Goal: Information Seeking & Learning: Learn about a topic

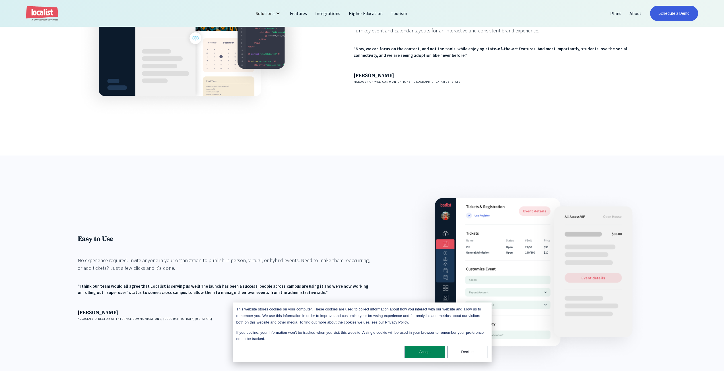
scroll to position [796, 0]
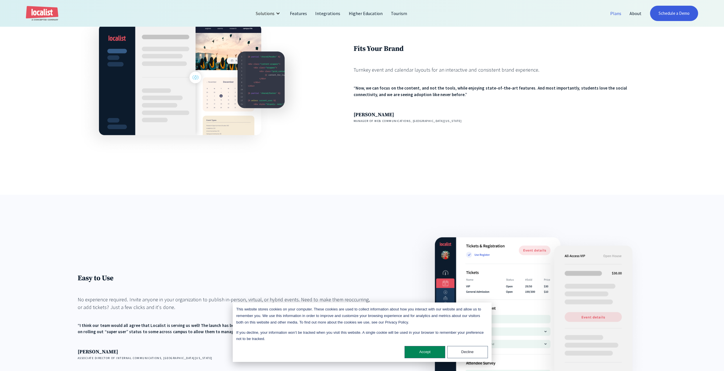
click at [618, 13] on link "Plans" at bounding box center [615, 14] width 19 height 14
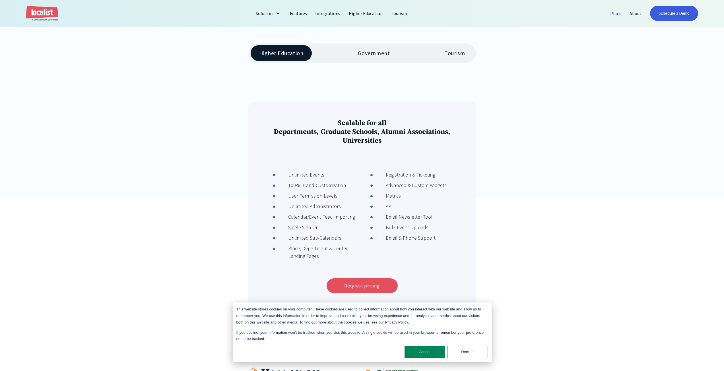
scroll to position [171, 0]
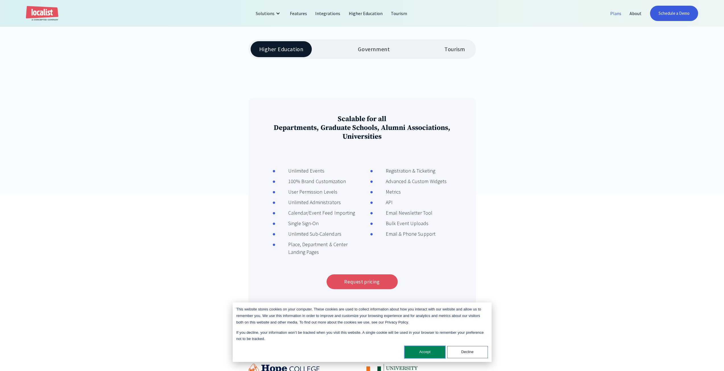
click at [426, 352] on button "Accept" at bounding box center [424, 352] width 41 height 12
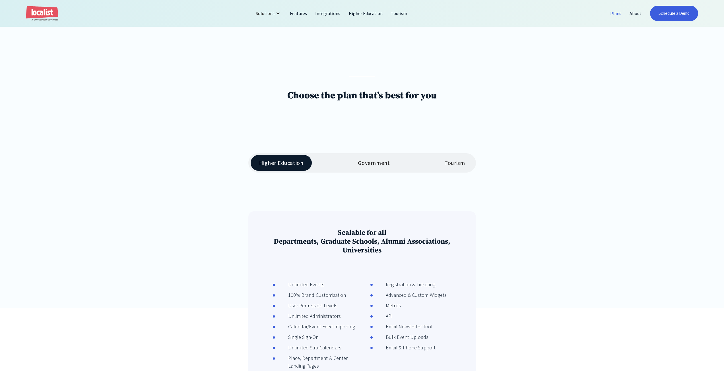
scroll to position [0, 0]
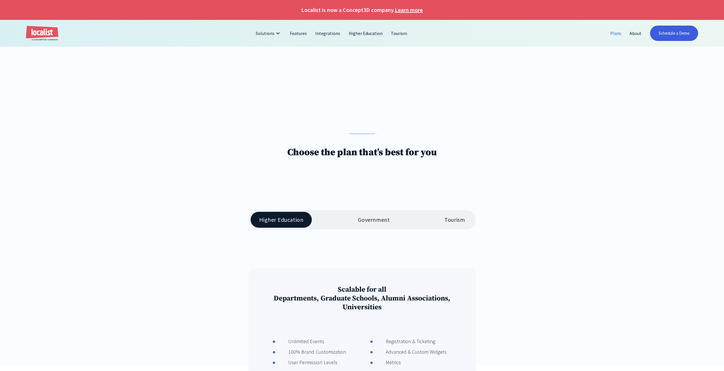
click at [367, 220] on div "Government" at bounding box center [374, 219] width 32 height 7
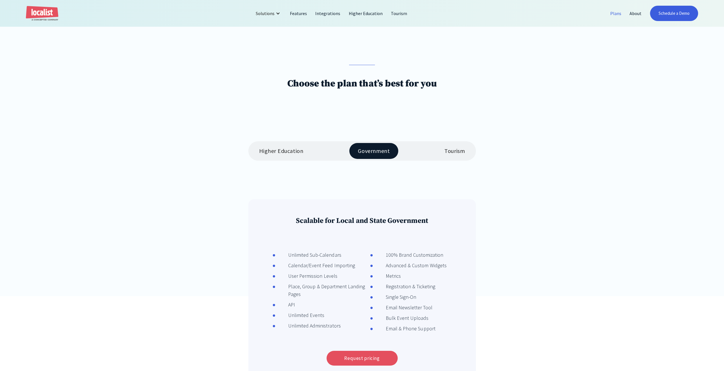
scroll to position [142, 0]
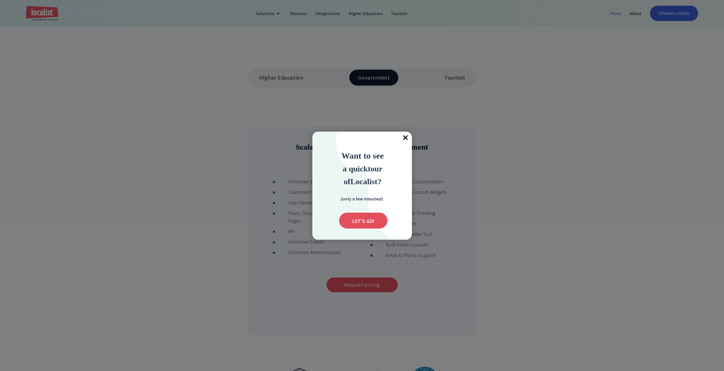
click at [404, 137] on span "×" at bounding box center [405, 138] width 13 height 13
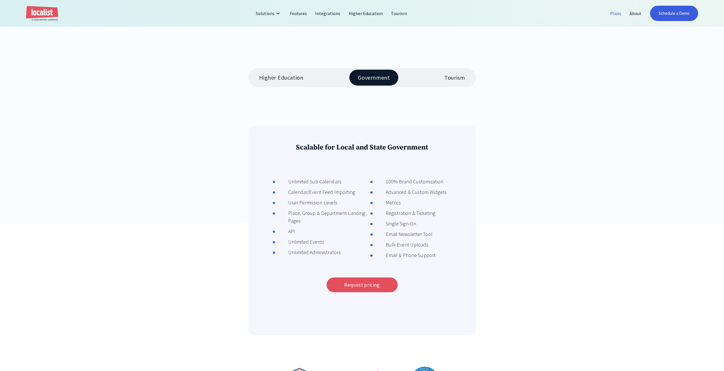
click at [451, 77] on div "Tourism" at bounding box center [454, 77] width 20 height 7
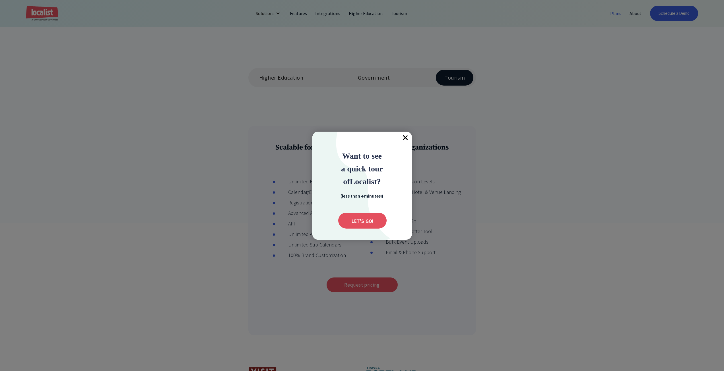
click at [274, 14] on div at bounding box center [362, 185] width 724 height 371
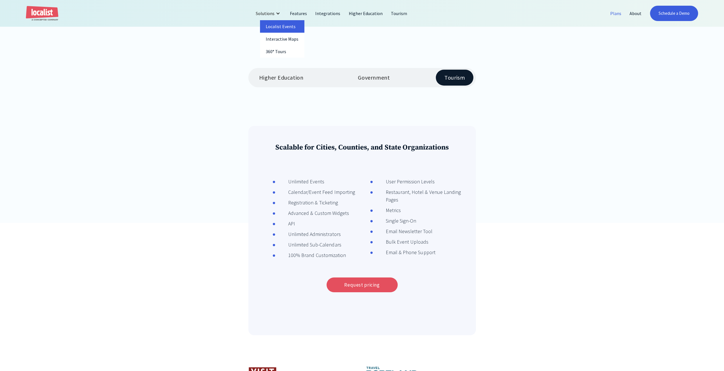
click at [277, 26] on link "Localist Events" at bounding box center [282, 26] width 44 height 13
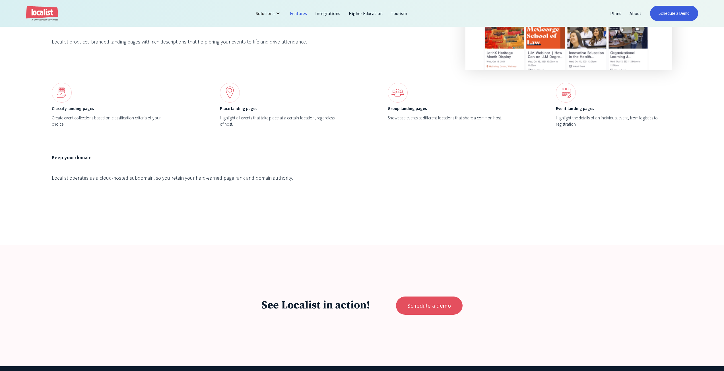
scroll to position [2930, 0]
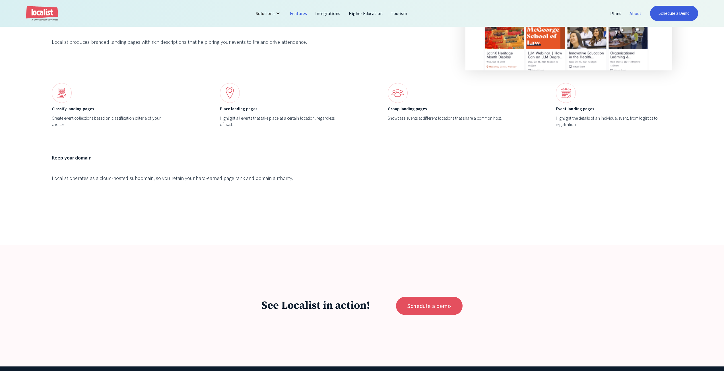
click at [633, 12] on link "About" at bounding box center [635, 14] width 20 height 14
